Goal: Information Seeking & Learning: Learn about a topic

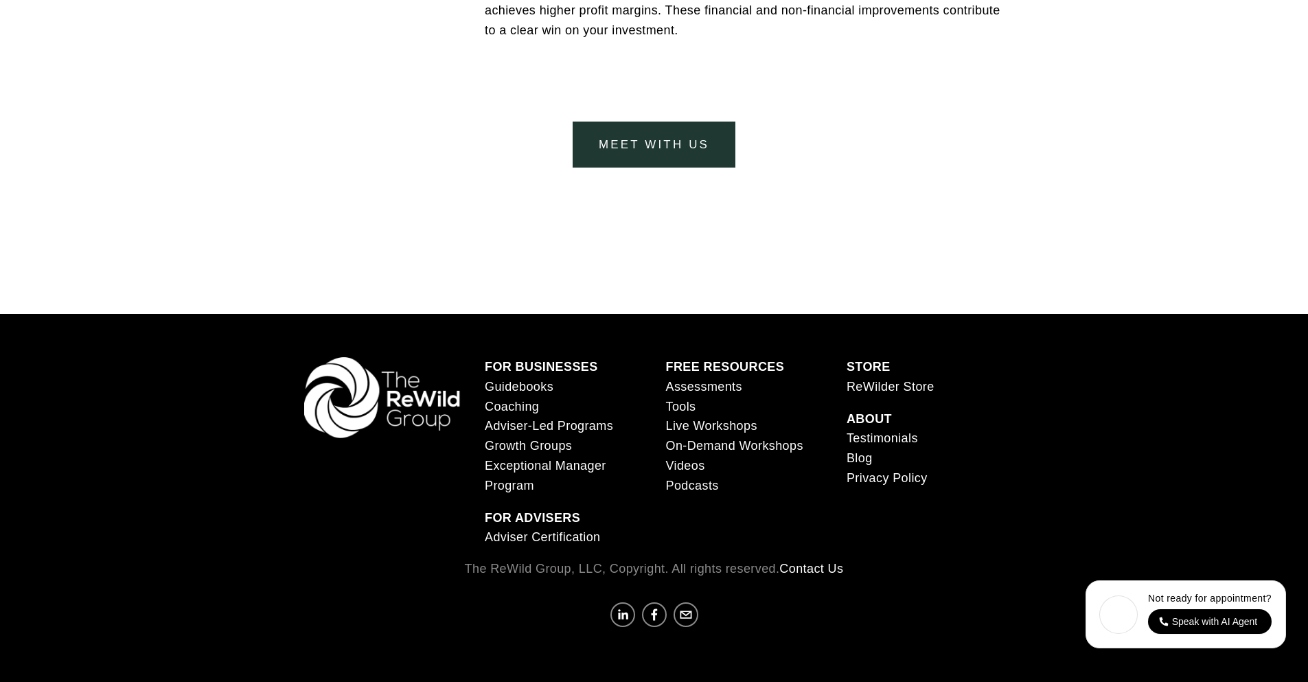
scroll to position [5787, 0]
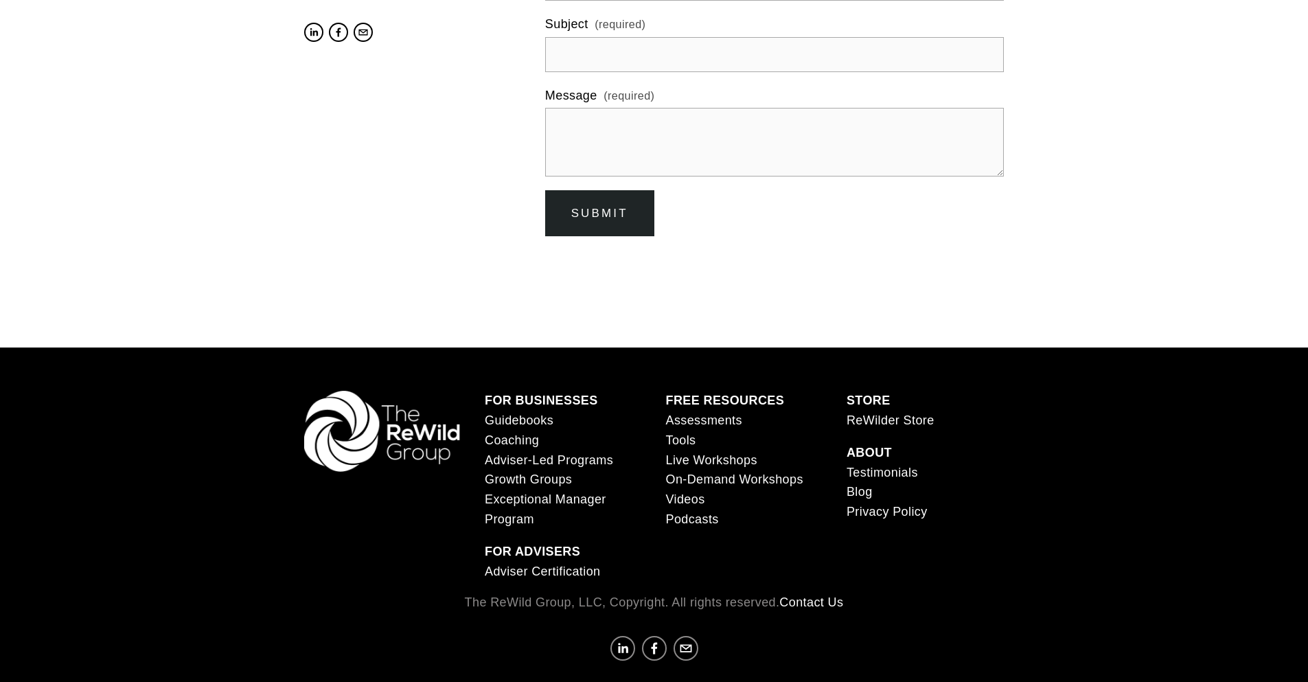
scroll to position [749, 0]
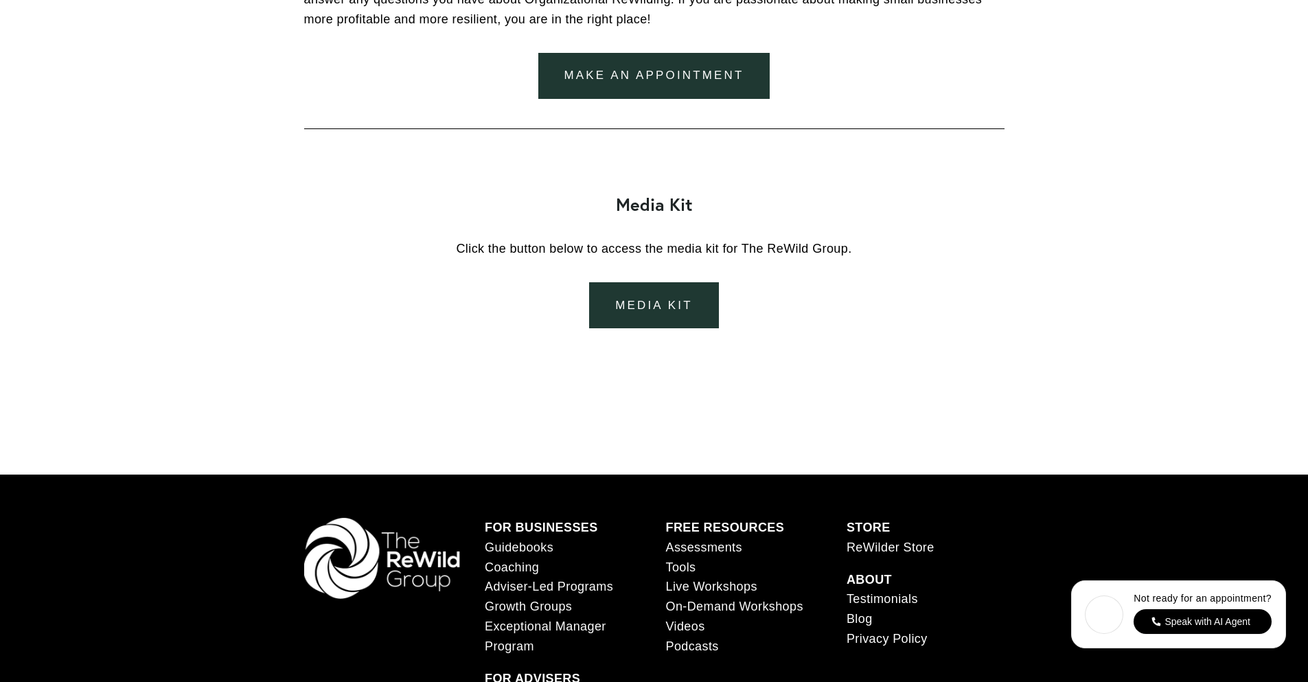
scroll to position [2882, 0]
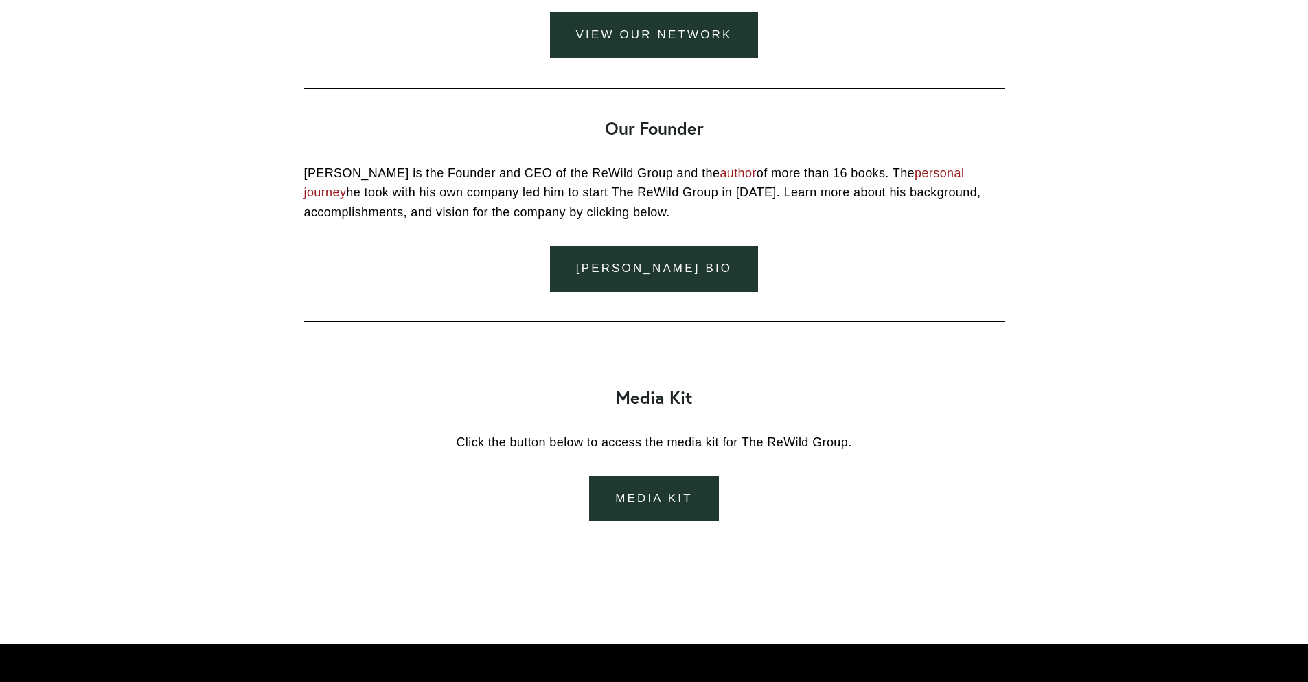
scroll to position [1956, 0]
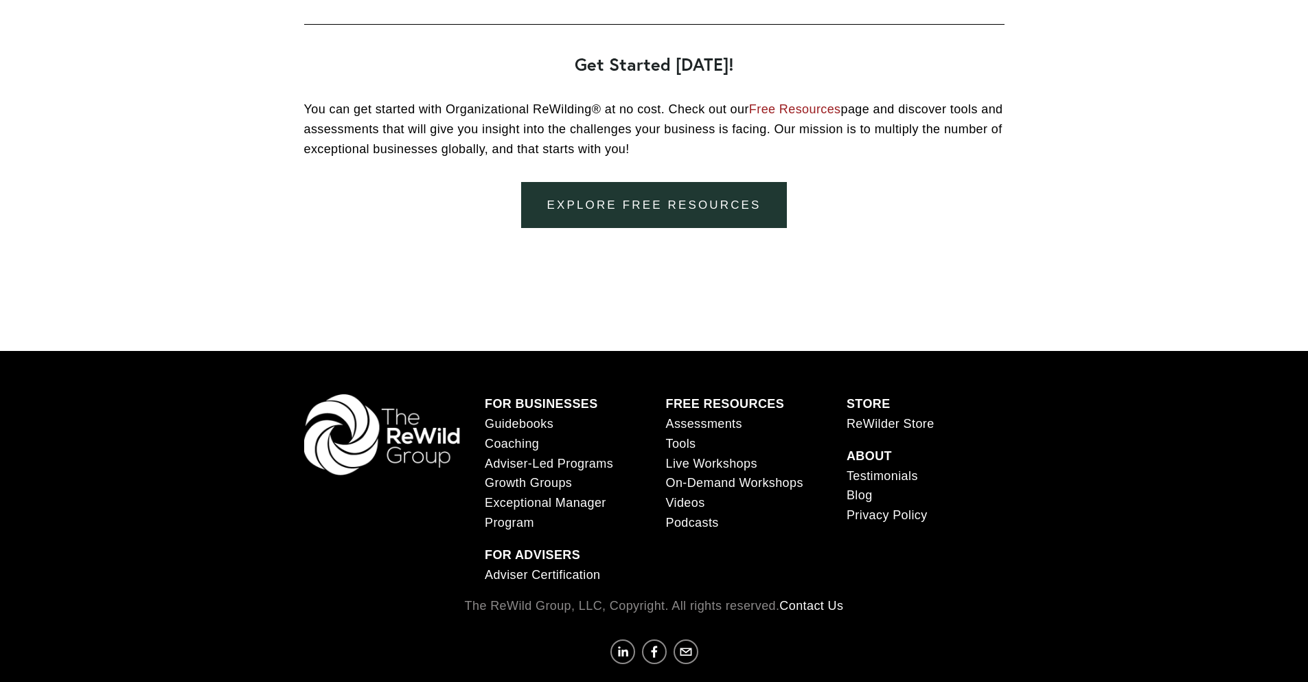
scroll to position [4217, 0]
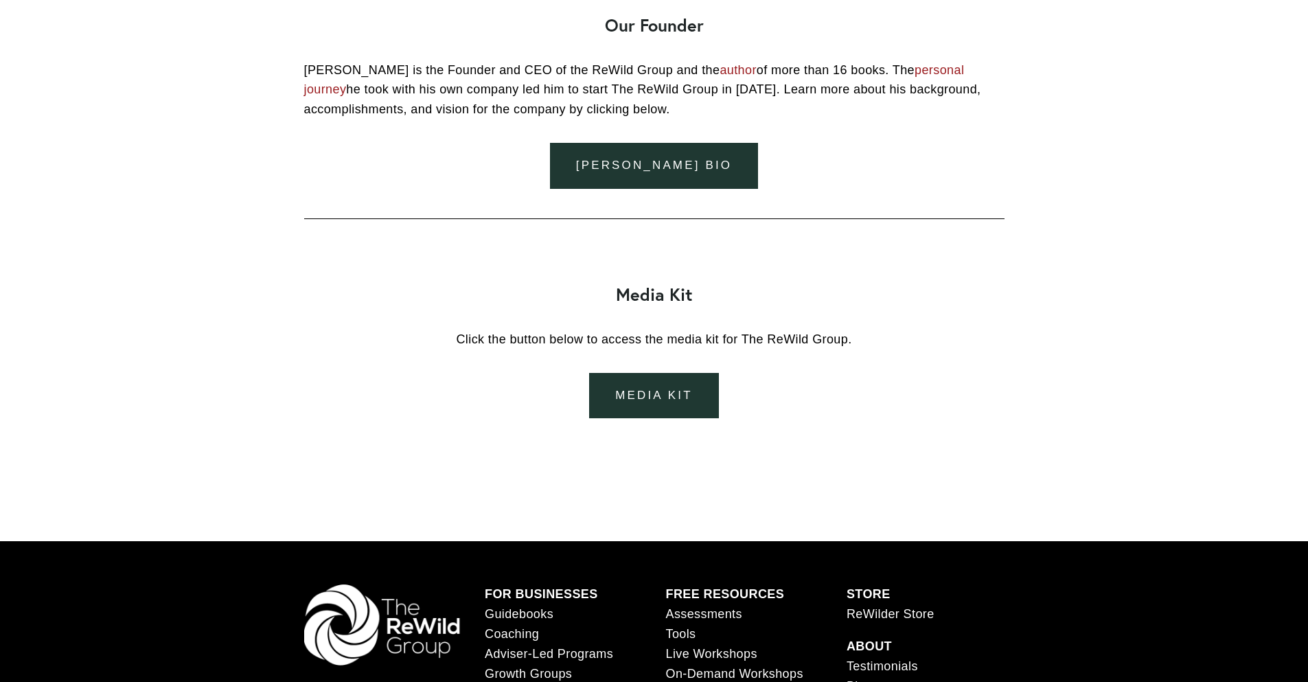
scroll to position [1956, 0]
